Goal: Find contact information: Find contact information

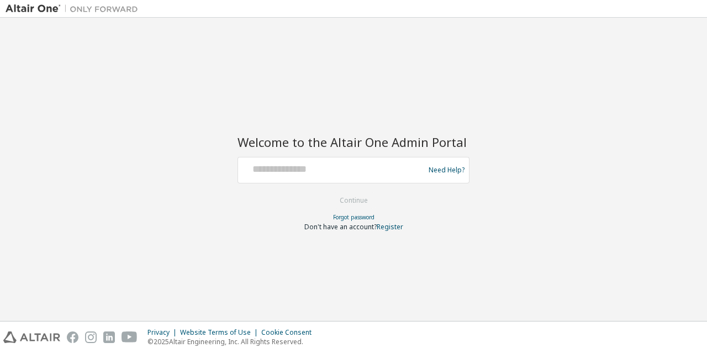
click at [302, 183] on form "Need Help? Please make sure that you provide your Global Login as email (e.g. @…" at bounding box center [354, 194] width 232 height 75
click at [341, 180] on div at bounding box center [332, 170] width 181 height 21
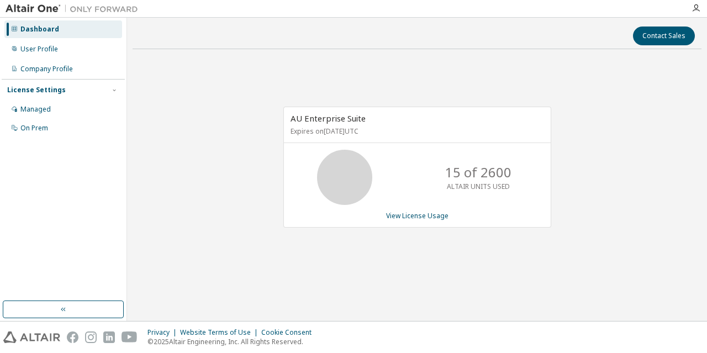
click at [277, 39] on div "Contact Sales" at bounding box center [417, 36] width 556 height 19
